Goal: Information Seeking & Learning: Compare options

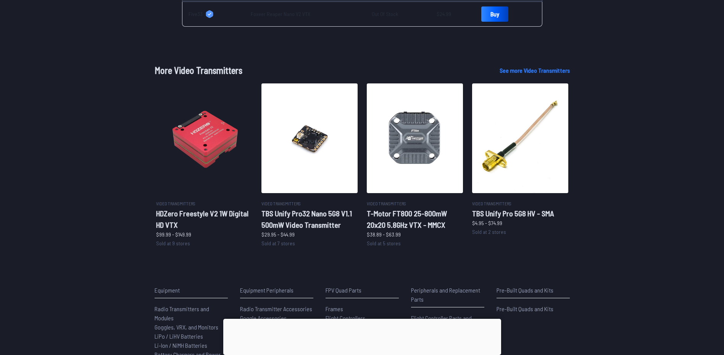
scroll to position [420, 0]
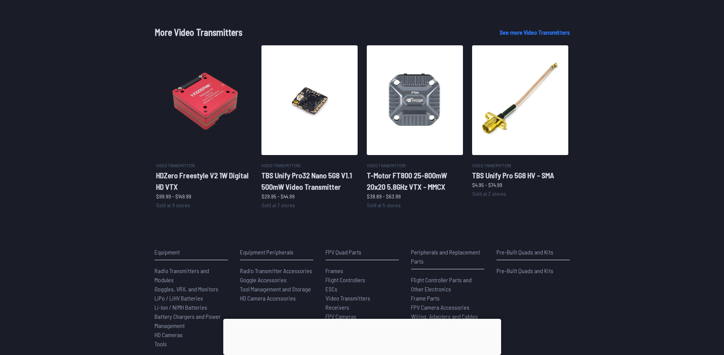
click at [601, 259] on div "Equipment Radio Transmitters and Modules Goggles, VRX, and Monitors LiPo / LiHV…" at bounding box center [362, 298] width 488 height 101
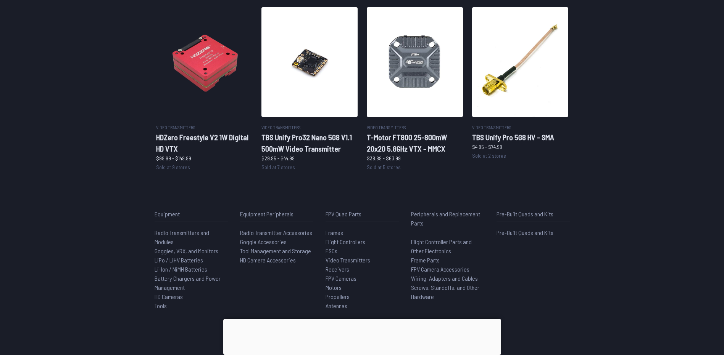
click at [595, 227] on div "Equipment Radio Transmitters and Modules Goggles, VRX, and Monitors LiPo / LiHV…" at bounding box center [362, 260] width 488 height 101
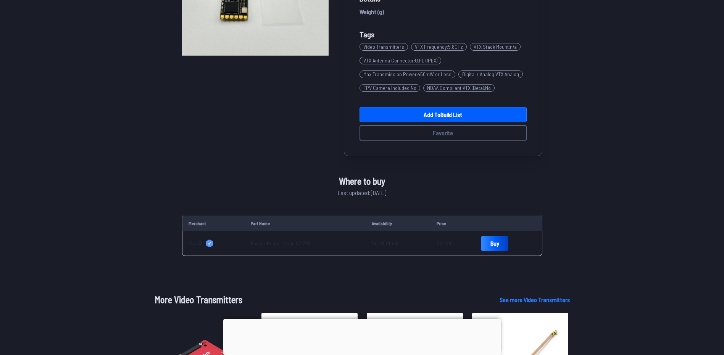
scroll to position [153, 0]
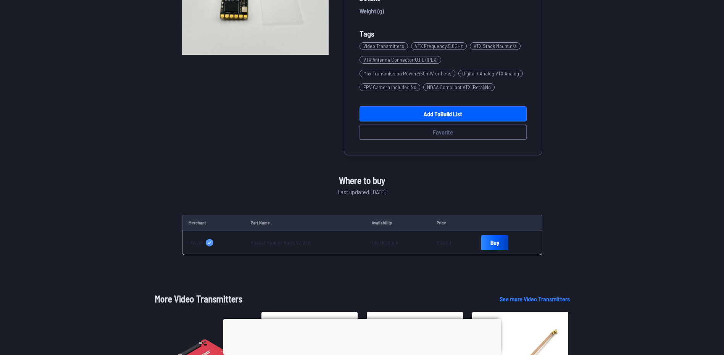
click at [195, 240] on span "Five33" at bounding box center [195, 243] width 14 height 8
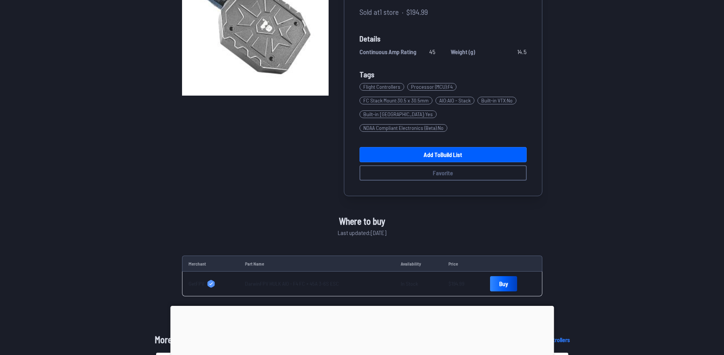
scroll to position [114, 0]
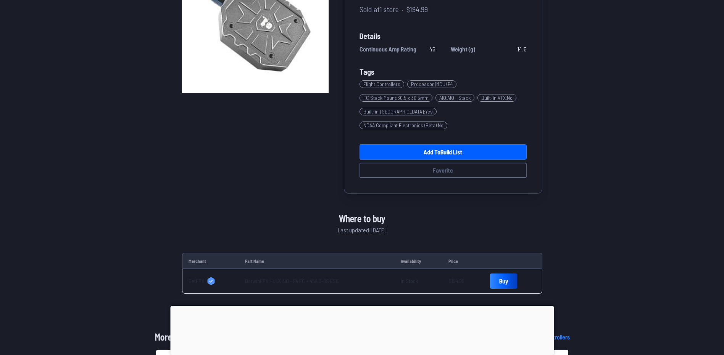
click at [258, 278] on link "DarwinFPV HULK AIO - F4 FC + 45A 3-6S ESC" at bounding box center [292, 281] width 94 height 6
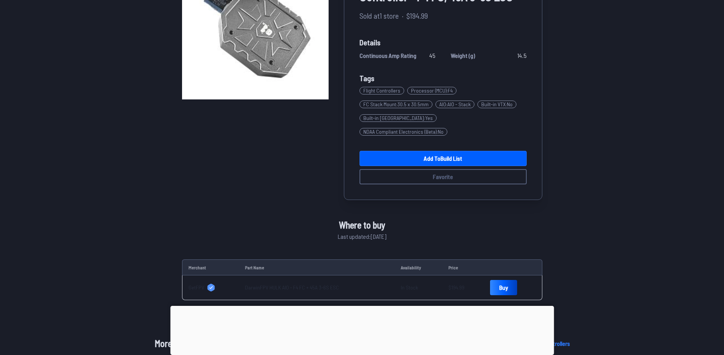
scroll to position [0, 0]
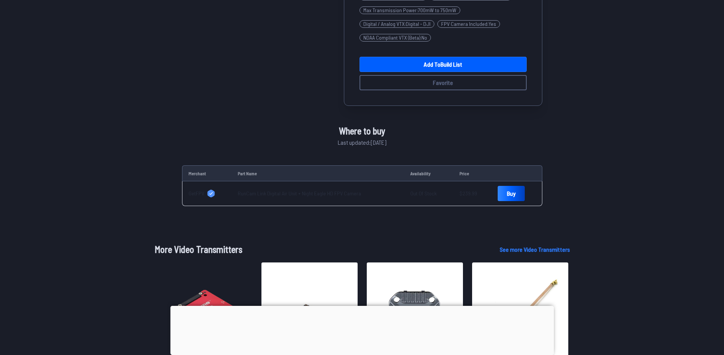
scroll to position [229, 0]
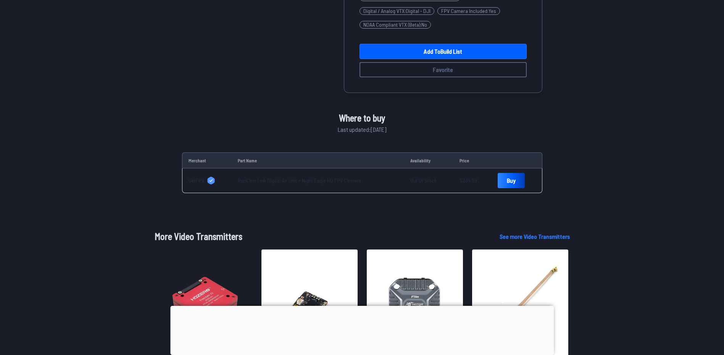
click at [277, 177] on td "RunCam Link Digital Air Unit + Night Eagle HD FPV Camera" at bounding box center [318, 181] width 173 height 25
click at [279, 179] on link "RunCam Link Digital Air Unit + Night Eagle HD FPV Camera" at bounding box center [299, 180] width 123 height 6
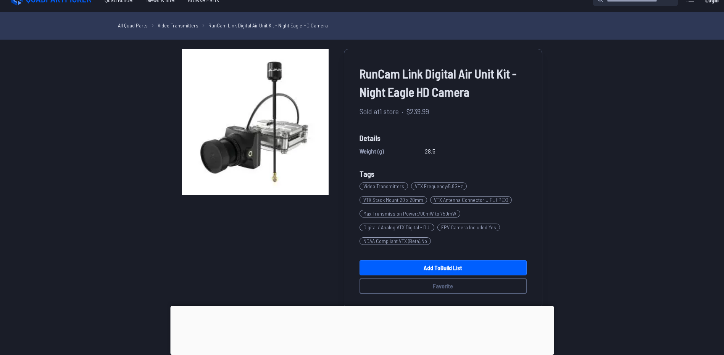
scroll to position [0, 0]
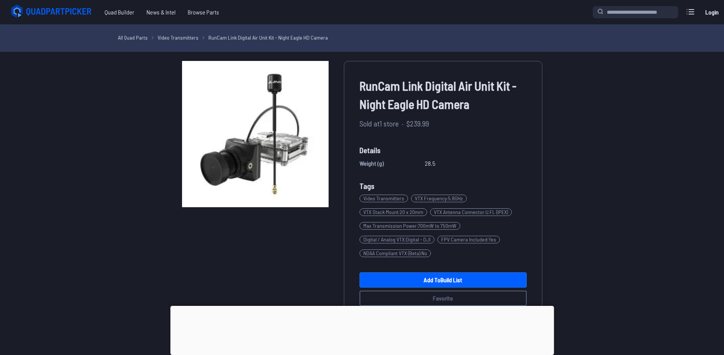
click at [178, 39] on link "Video Transmitters" at bounding box center [178, 38] width 41 height 8
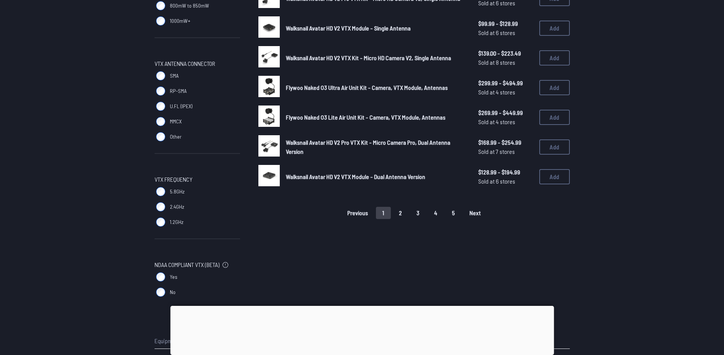
scroll to position [496, 0]
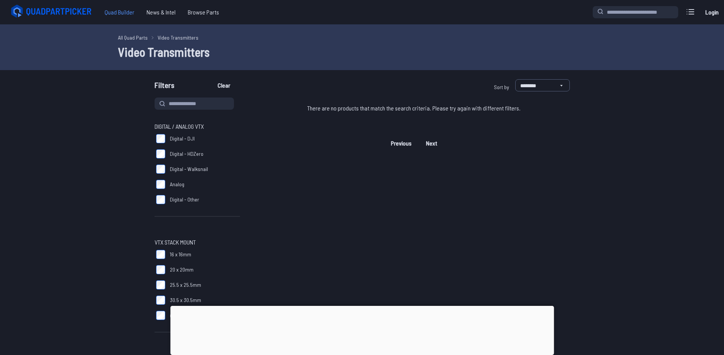
click at [127, 14] on span "Quad Builder" at bounding box center [119, 12] width 42 height 15
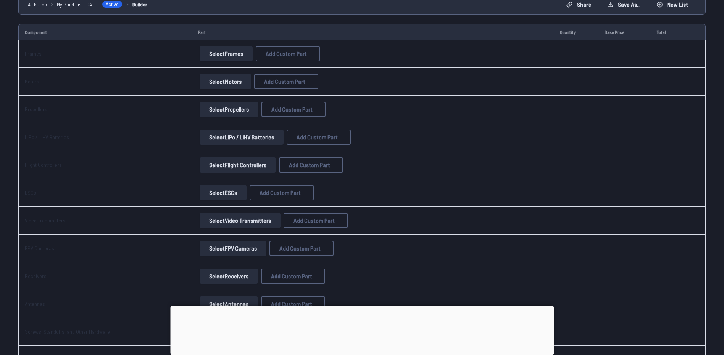
scroll to position [38, 0]
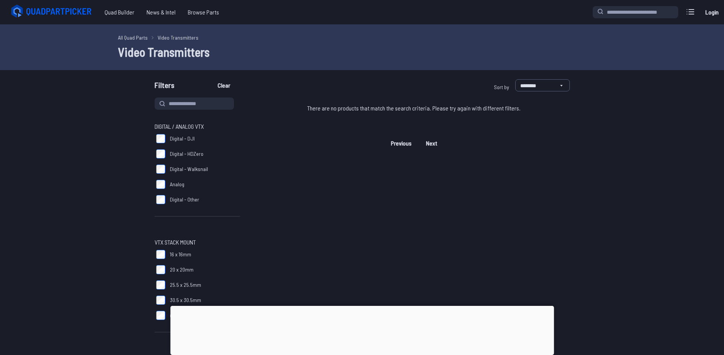
click at [134, 40] on link "All Quad Parts" at bounding box center [133, 38] width 30 height 8
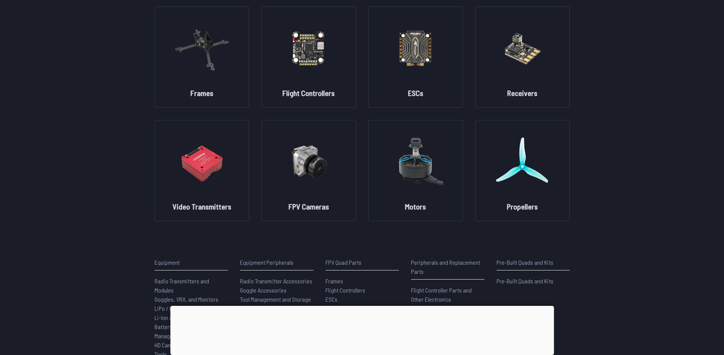
scroll to position [76, 0]
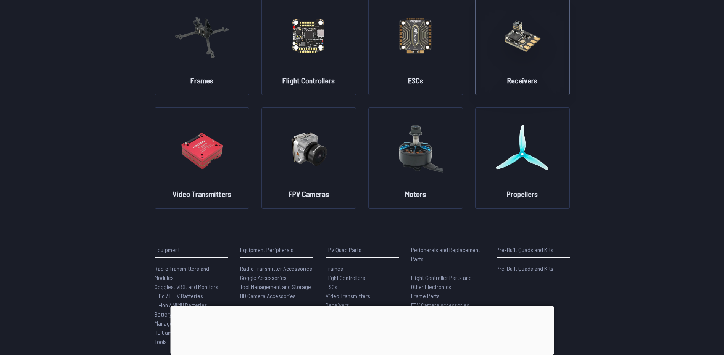
click at [513, 51] on img at bounding box center [522, 35] width 55 height 67
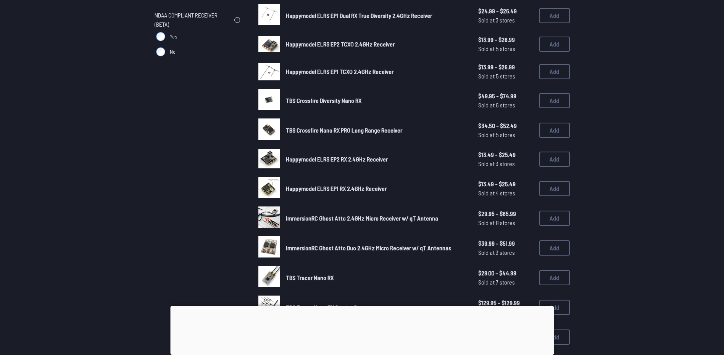
scroll to position [191, 0]
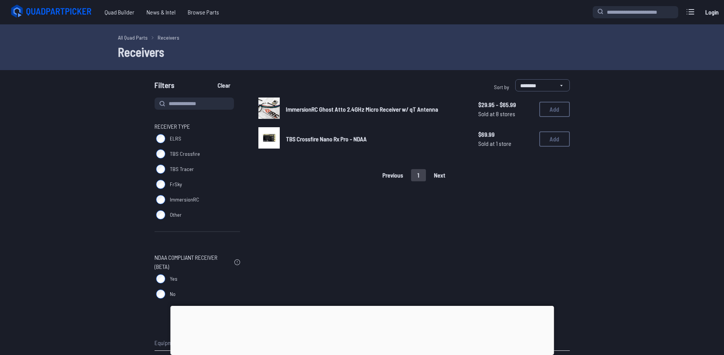
click at [309, 111] on span "ImmersionRC Ghost Atto 2.4GHz Micro Receiver w/ qT Antenna" at bounding box center [362, 109] width 152 height 7
click at [67, 151] on form "**********" at bounding box center [362, 190] width 724 height 223
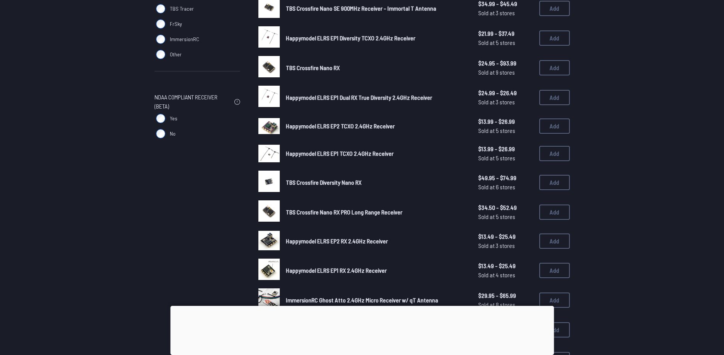
scroll to position [33, 0]
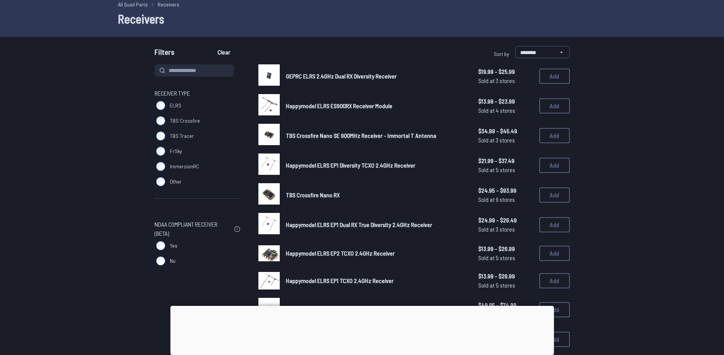
scroll to position [76, 0]
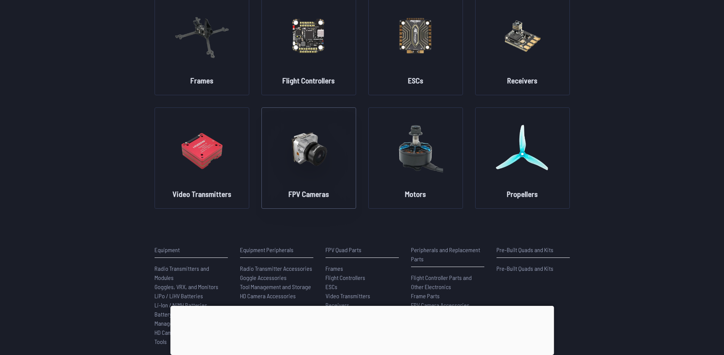
click at [283, 184] on figure at bounding box center [308, 148] width 85 height 81
click at [294, 147] on img at bounding box center [308, 149] width 55 height 67
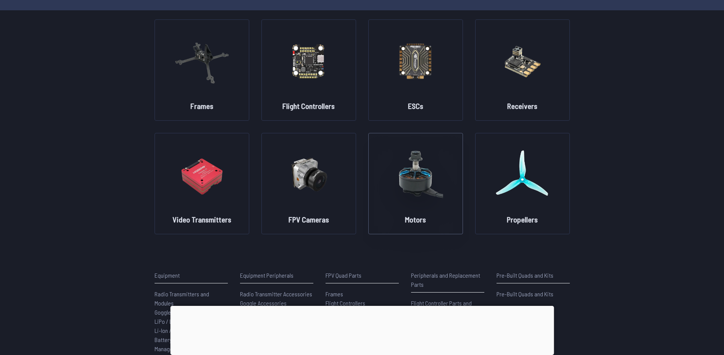
scroll to position [38, 0]
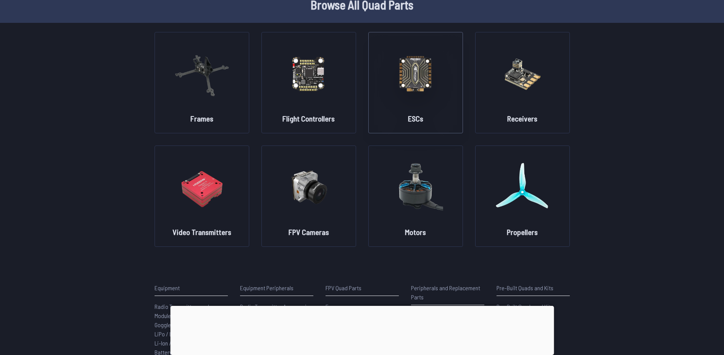
click at [417, 99] on img at bounding box center [415, 73] width 55 height 67
click at [402, 64] on img at bounding box center [415, 73] width 55 height 67
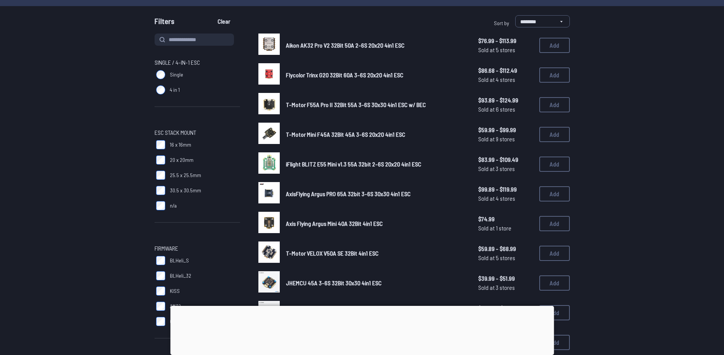
scroll to position [54, 0]
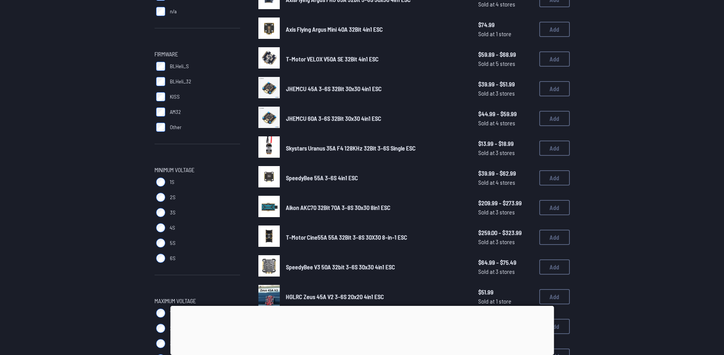
scroll to position [381, 0]
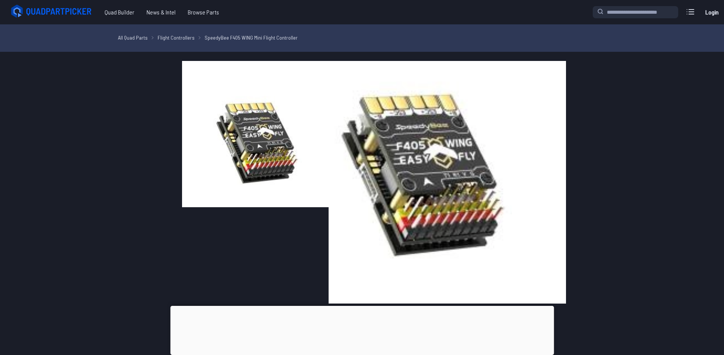
click at [293, 161] on img at bounding box center [255, 134] width 146 height 146
